Goal: Information Seeking & Learning: Learn about a topic

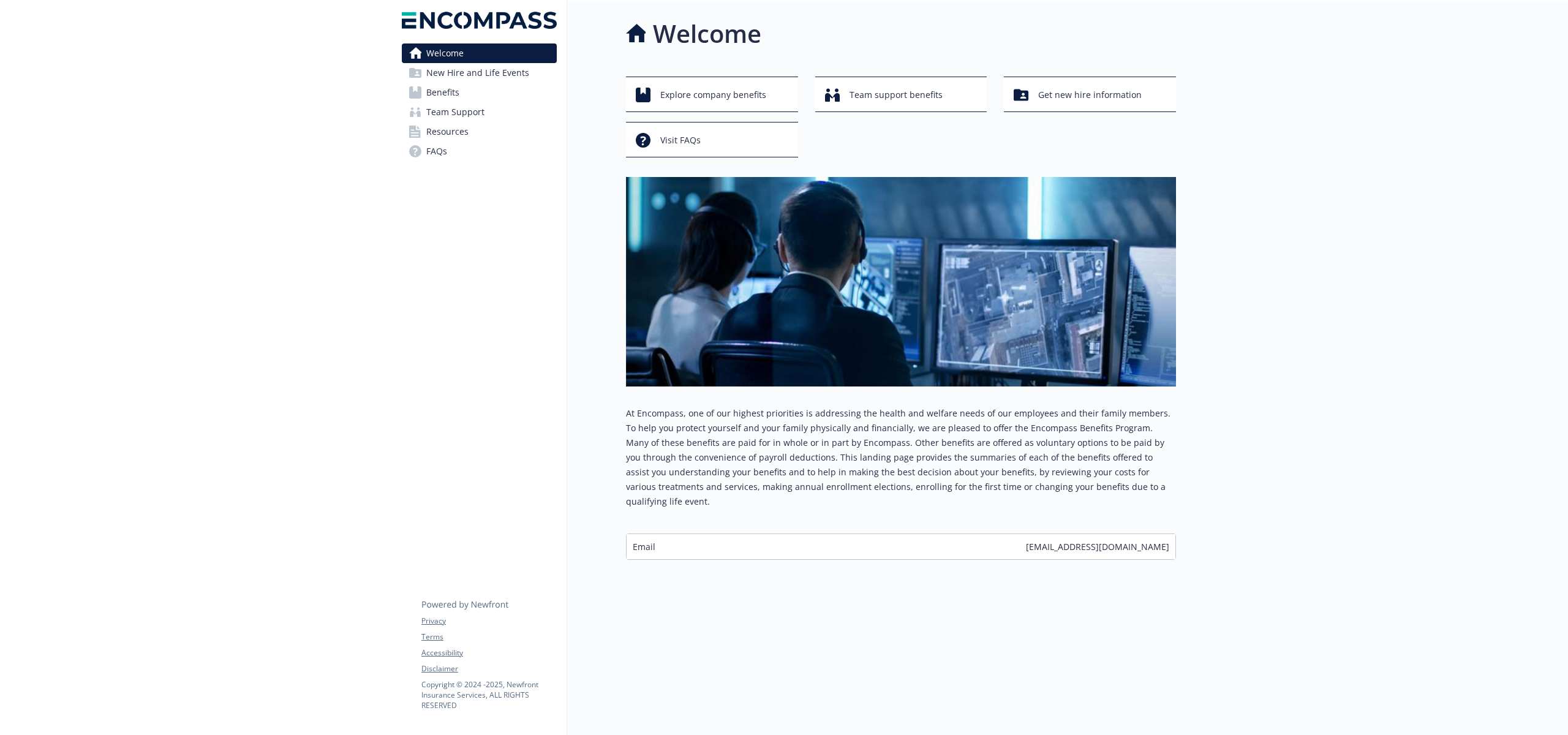
click at [460, 94] on link "Benefits" at bounding box center [479, 92] width 155 height 20
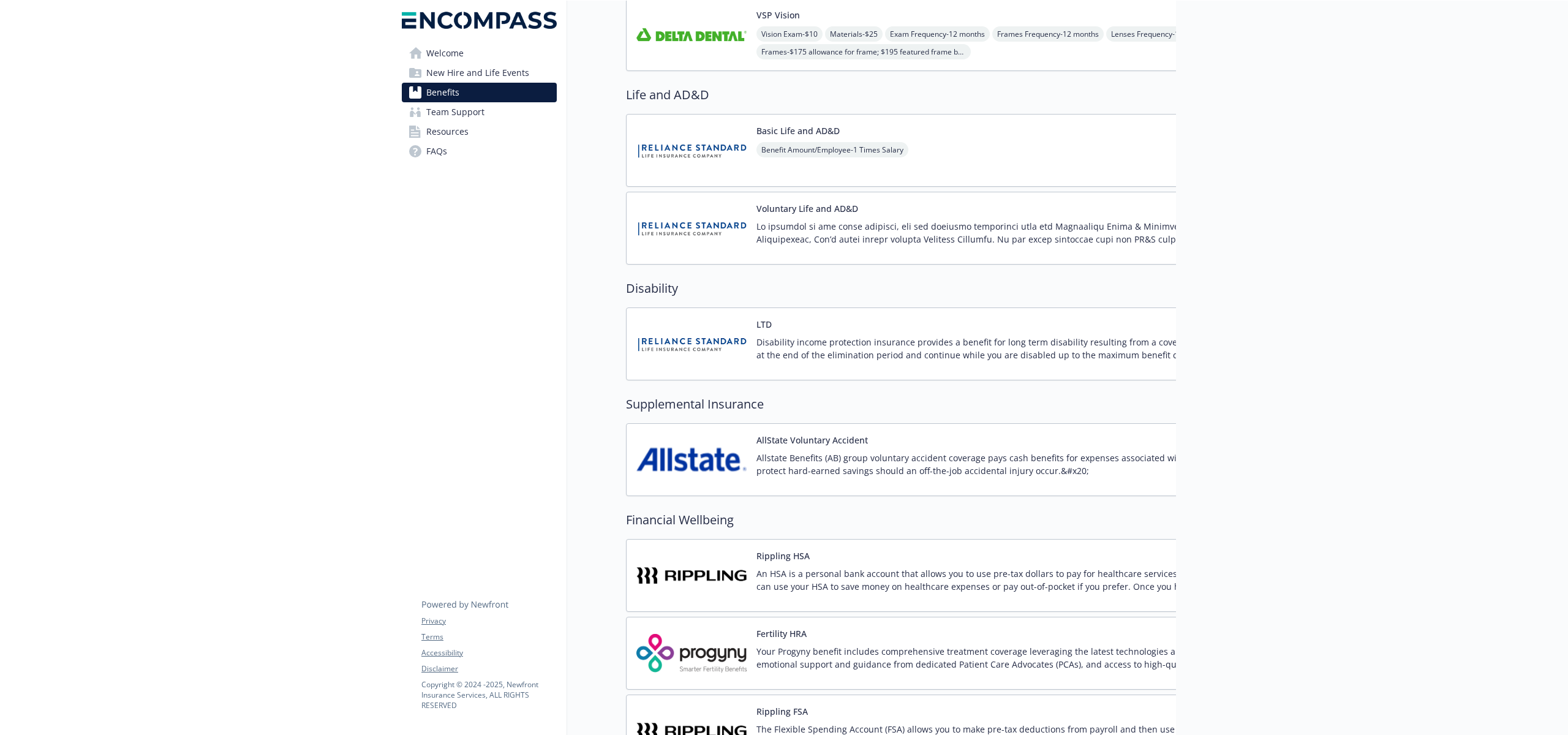
scroll to position [1160, 0]
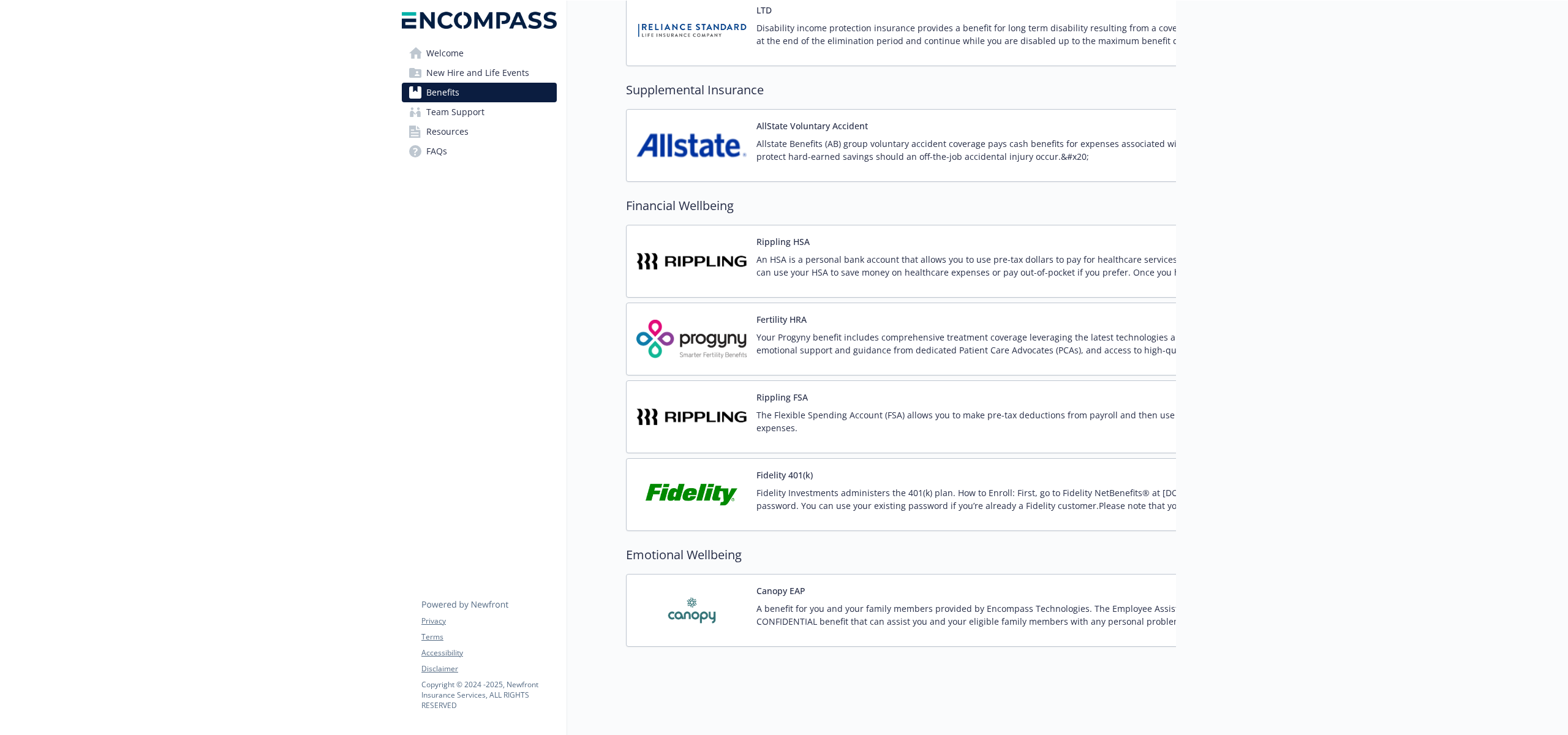
click at [888, 487] on p "Fidelity Investments administers the 401(k) plan. How to Enroll: First, go to F…" at bounding box center [1046, 499] width 578 height 25
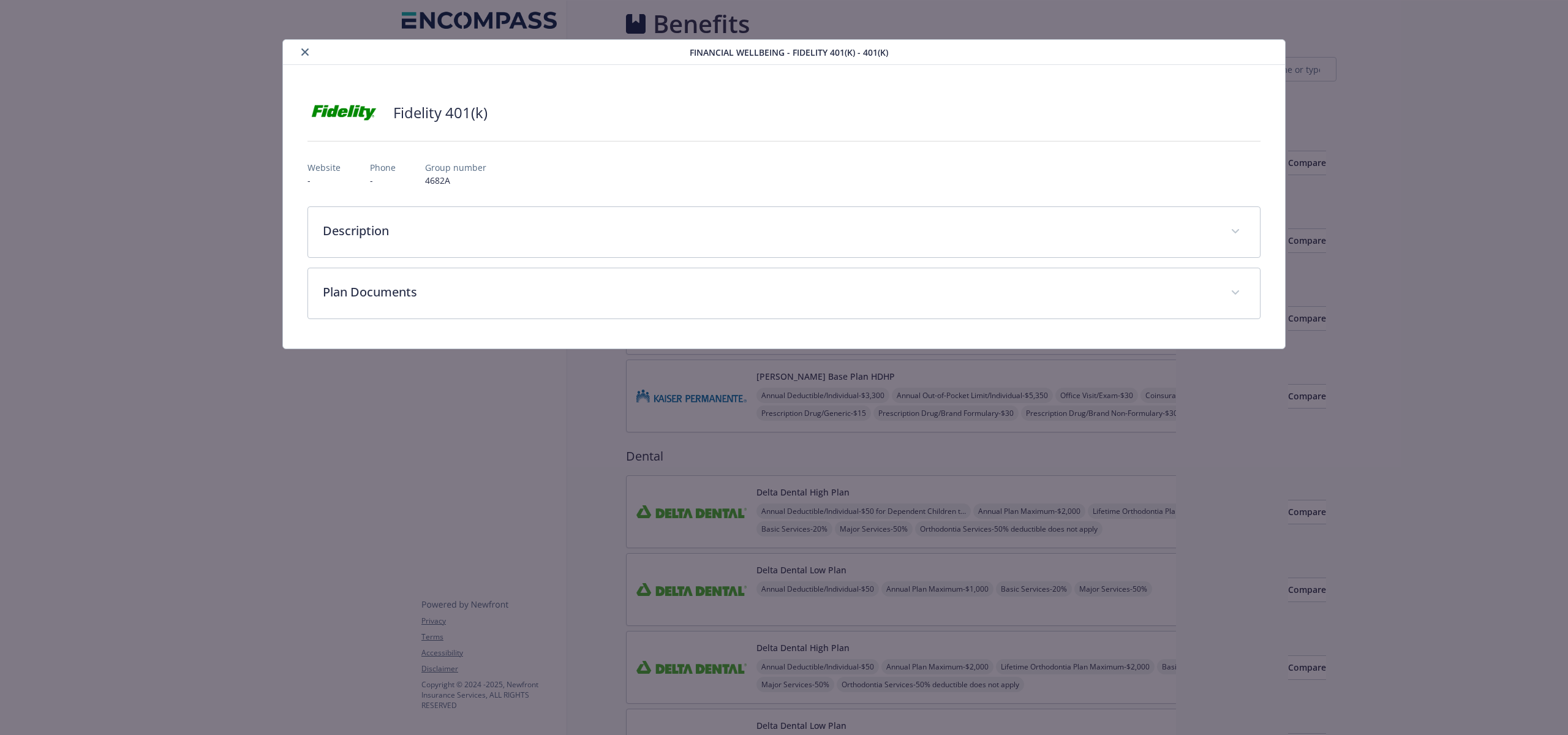
scroll to position [1160, 0]
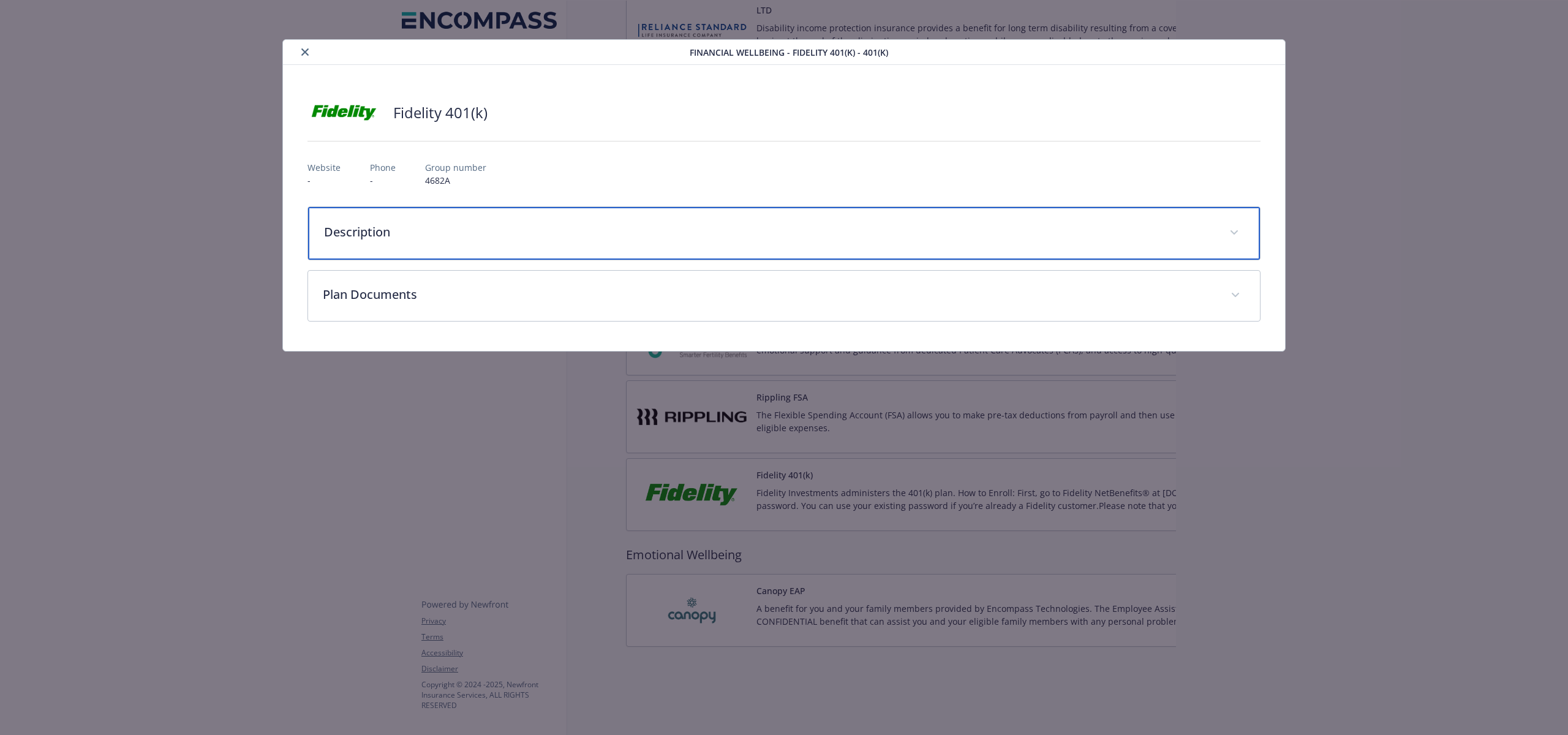
click at [425, 234] on p "Description" at bounding box center [769, 232] width 890 height 18
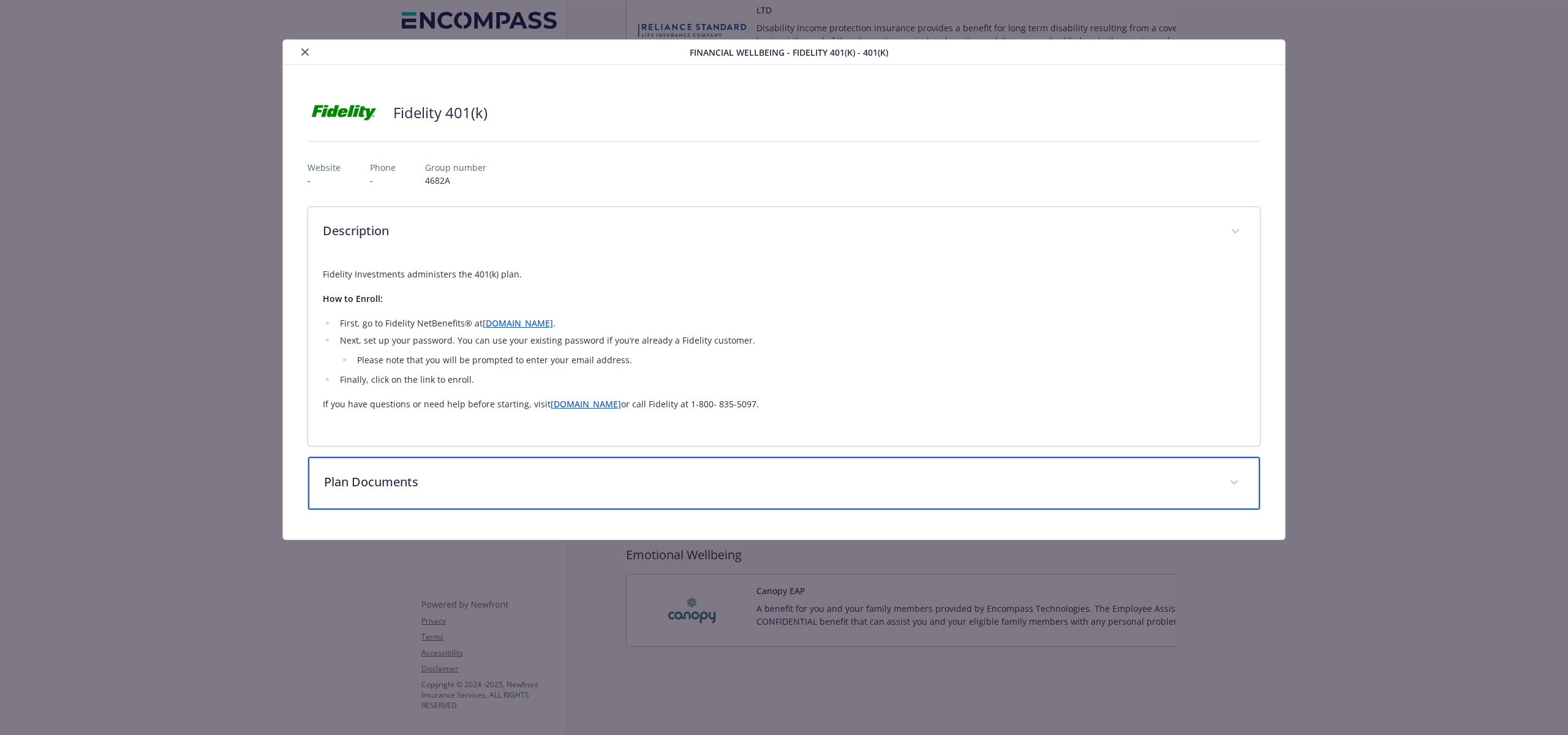
click at [477, 489] on p "Plan Documents" at bounding box center [769, 482] width 890 height 18
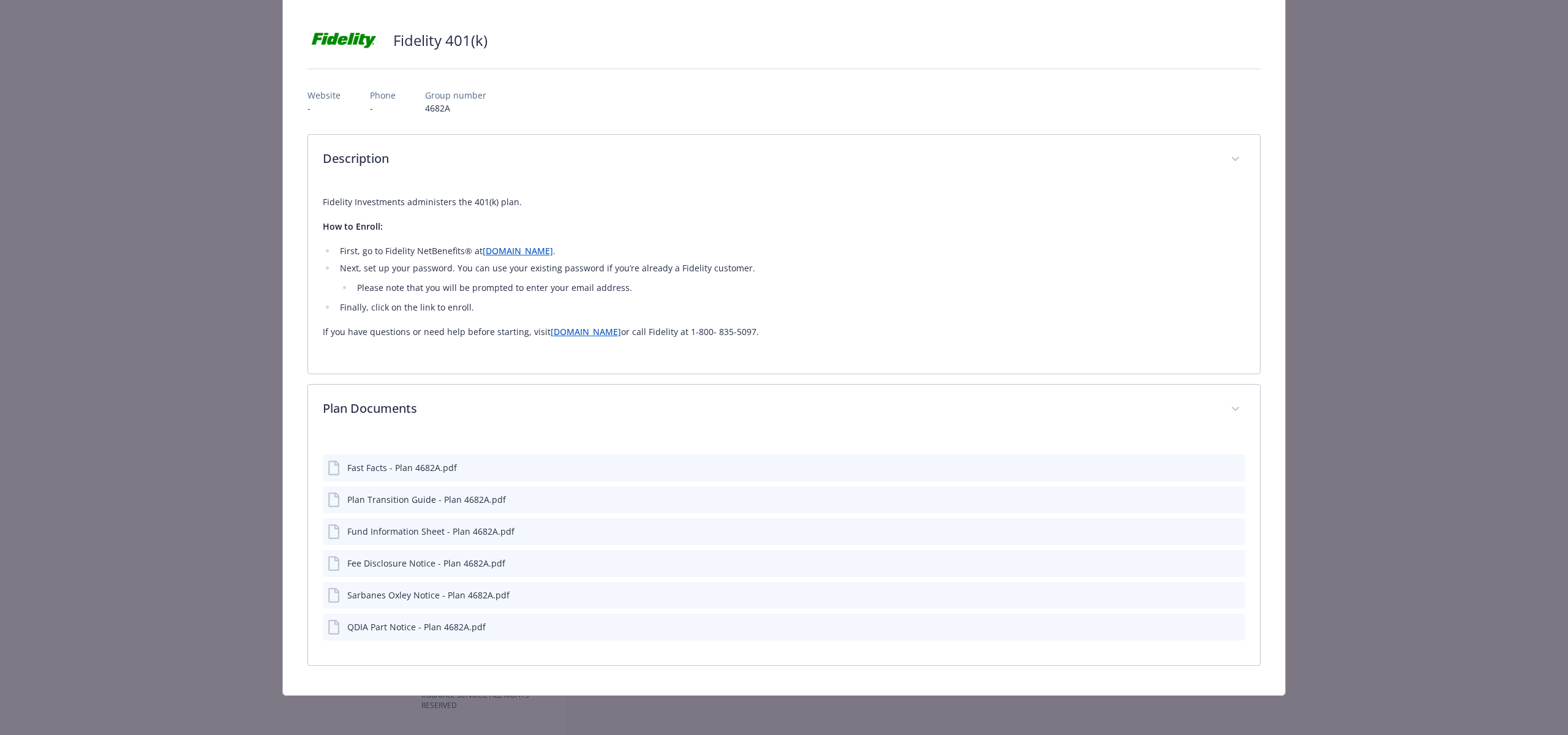
scroll to position [72, 0]
